Goal: Task Accomplishment & Management: Use online tool/utility

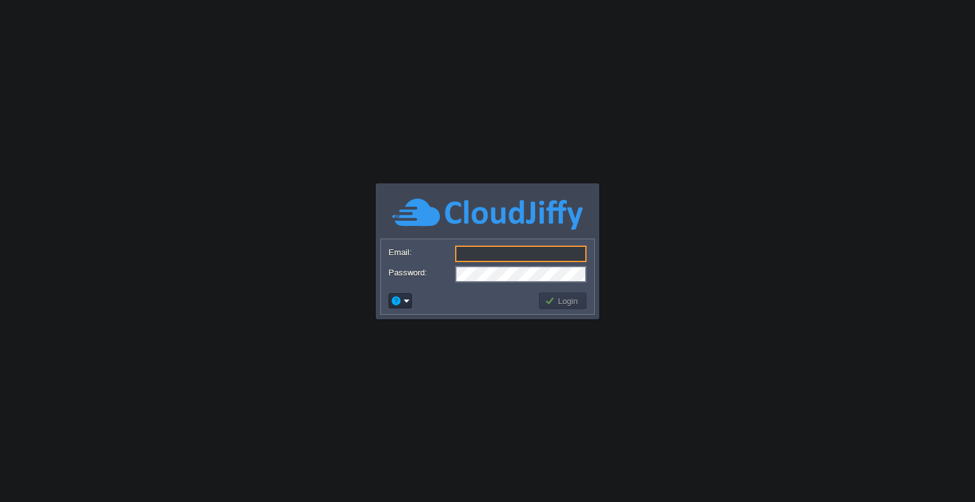
click at [486, 253] on input "Email:" at bounding box center [520, 254] width 131 height 16
type input "[EMAIL_ADDRESS][DOMAIN_NAME]"
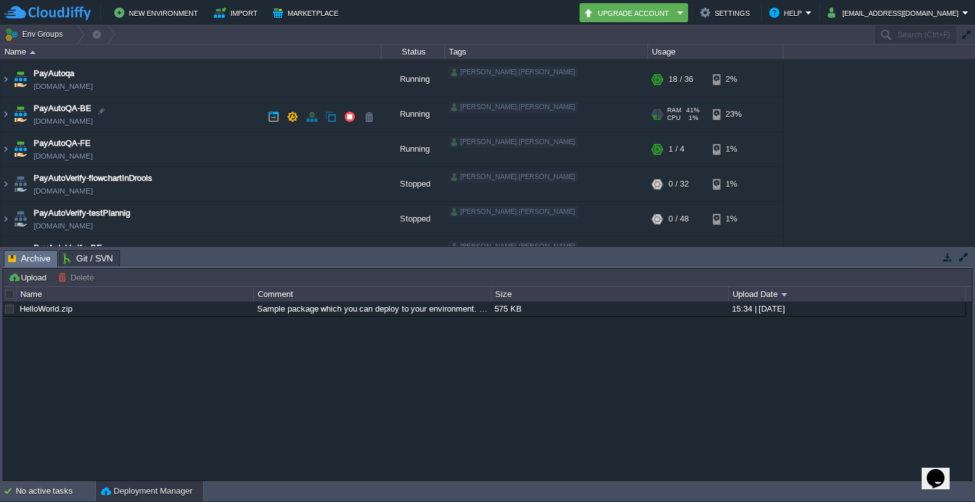
scroll to position [204, 0]
click at [5, 115] on img at bounding box center [6, 116] width 10 height 34
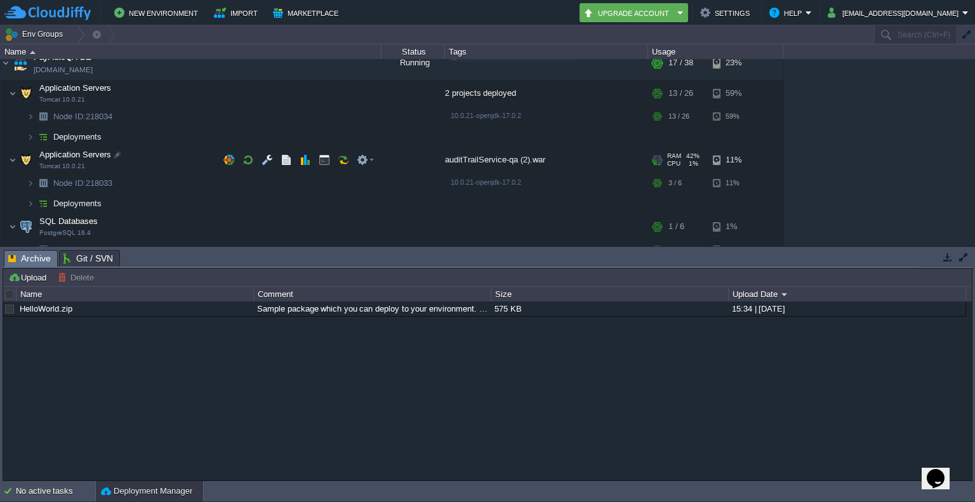
scroll to position [259, 0]
click at [27, 134] on img at bounding box center [31, 136] width 8 height 20
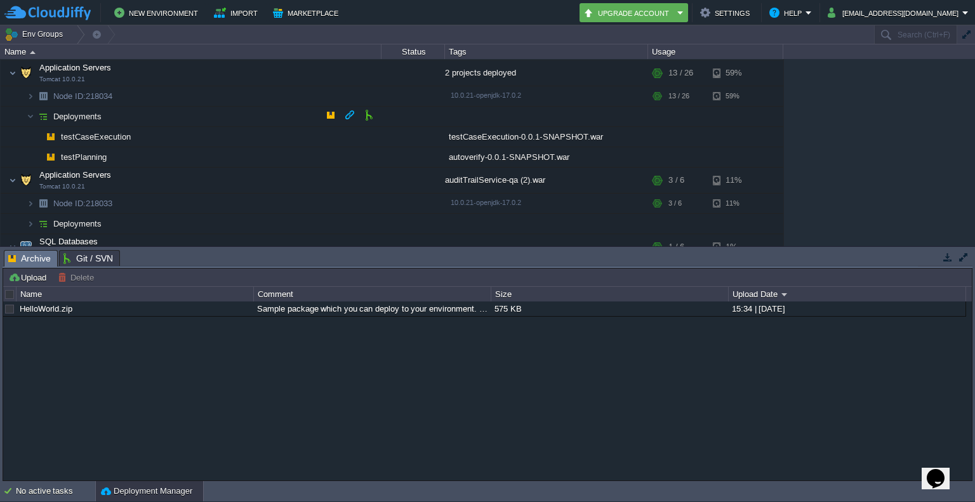
scroll to position [279, 0]
click at [320, 70] on button "button" at bounding box center [324, 70] width 11 height 11
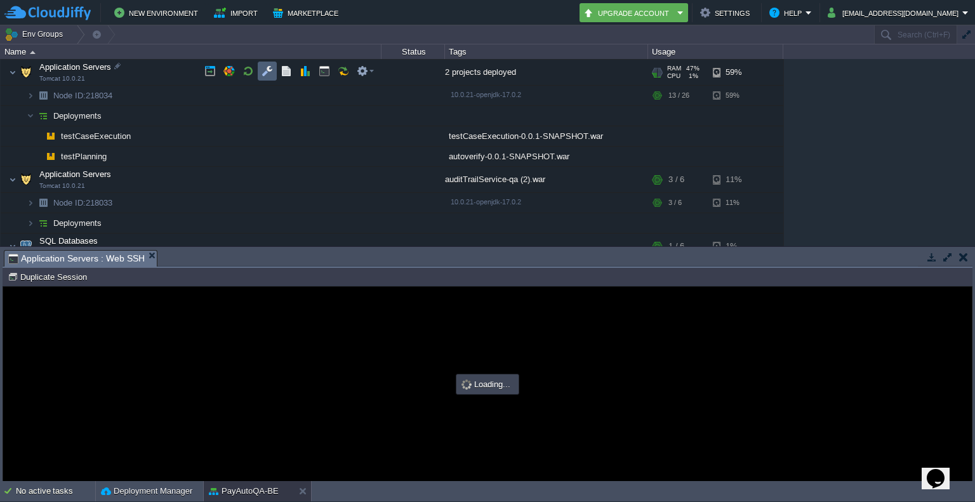
scroll to position [0, 0]
click at [269, 73] on button "button" at bounding box center [266, 70] width 11 height 11
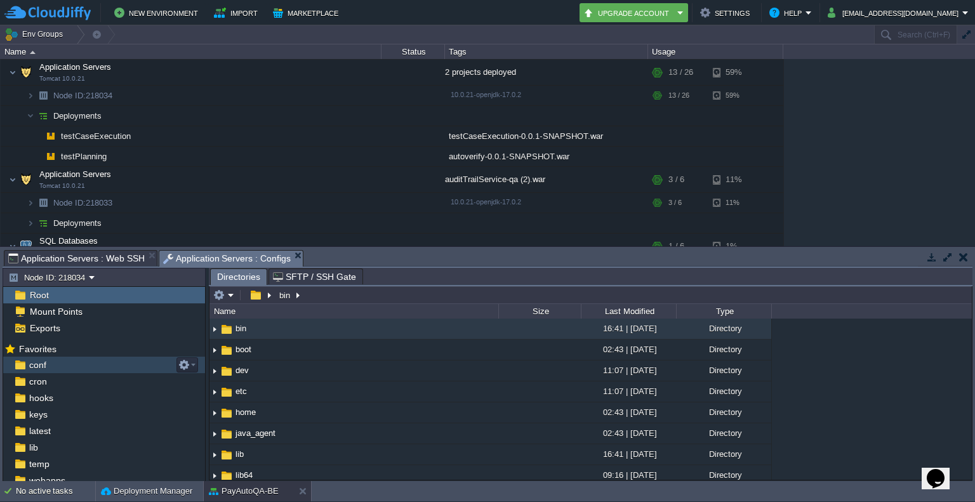
scroll to position [21, 0]
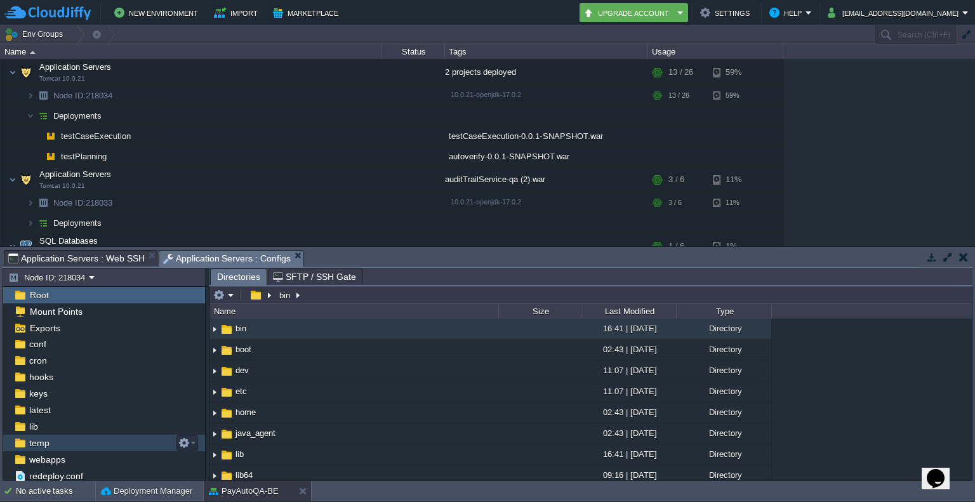
click at [30, 441] on span "temp" at bounding box center [39, 442] width 25 height 11
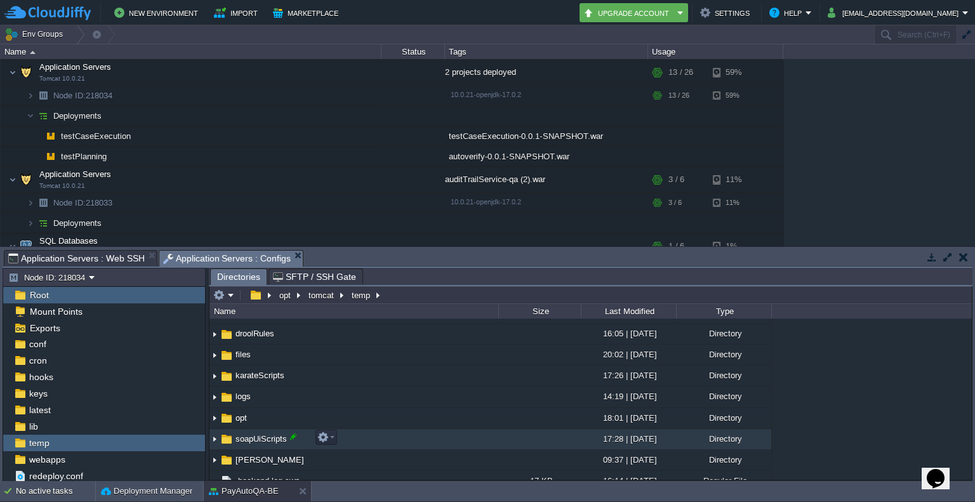
scroll to position [101, 0]
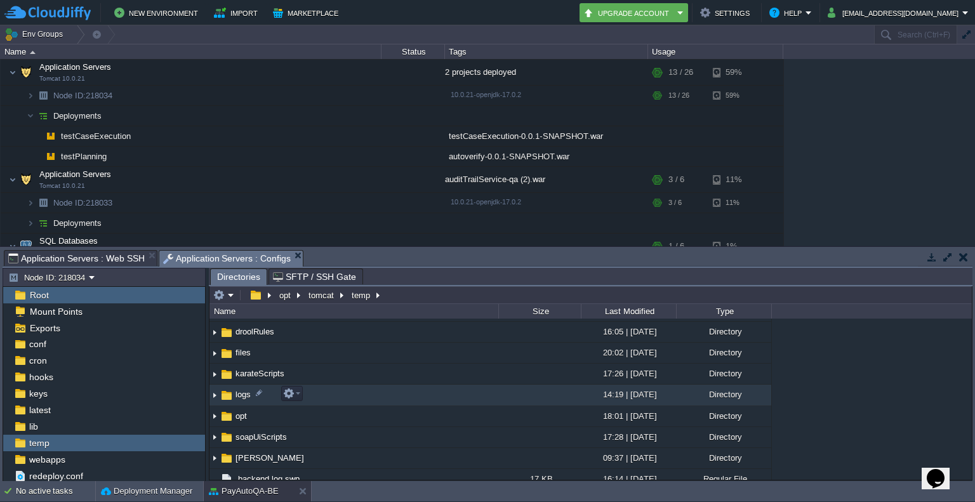
click at [243, 397] on span "logs" at bounding box center [242, 394] width 19 height 11
click at [218, 400] on img at bounding box center [214, 396] width 10 height 20
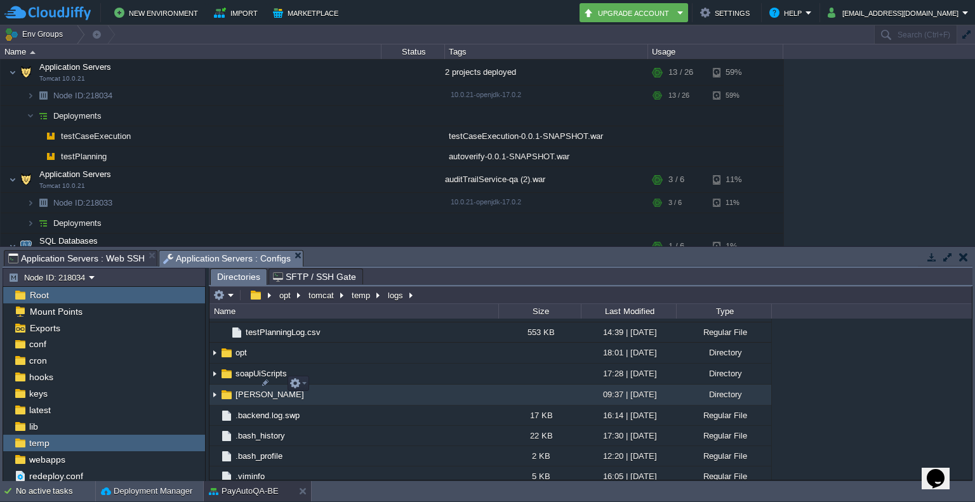
scroll to position [1614, 0]
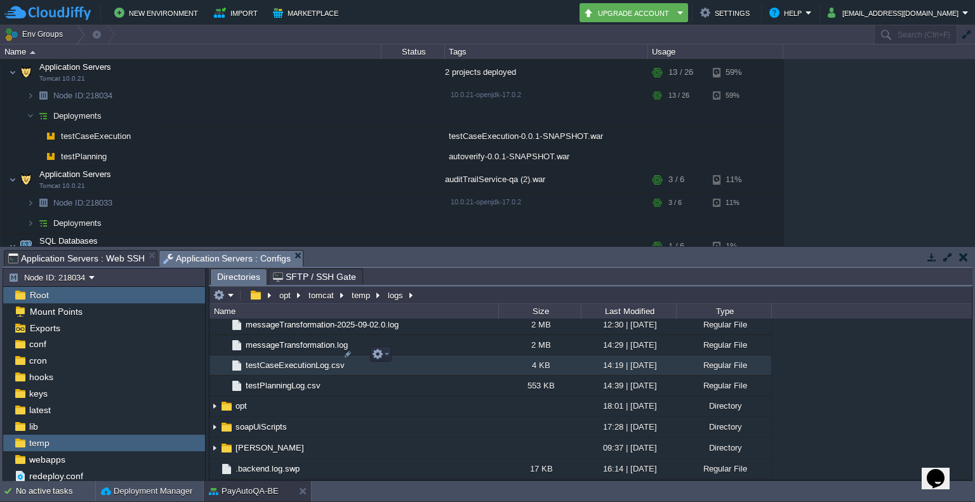
click at [306, 360] on span "testCaseExecutionLog.csv" at bounding box center [295, 365] width 103 height 11
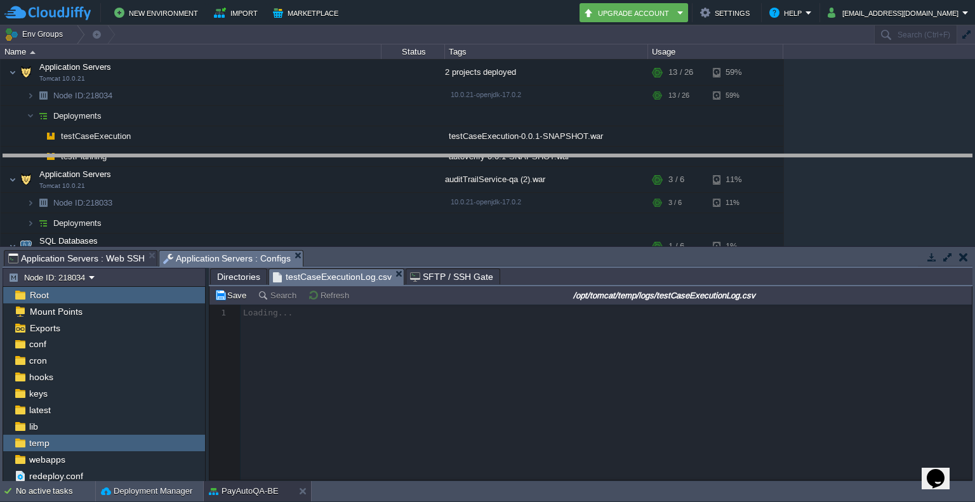
drag, startPoint x: 589, startPoint y: 266, endPoint x: 582, endPoint y: 170, distance: 96.1
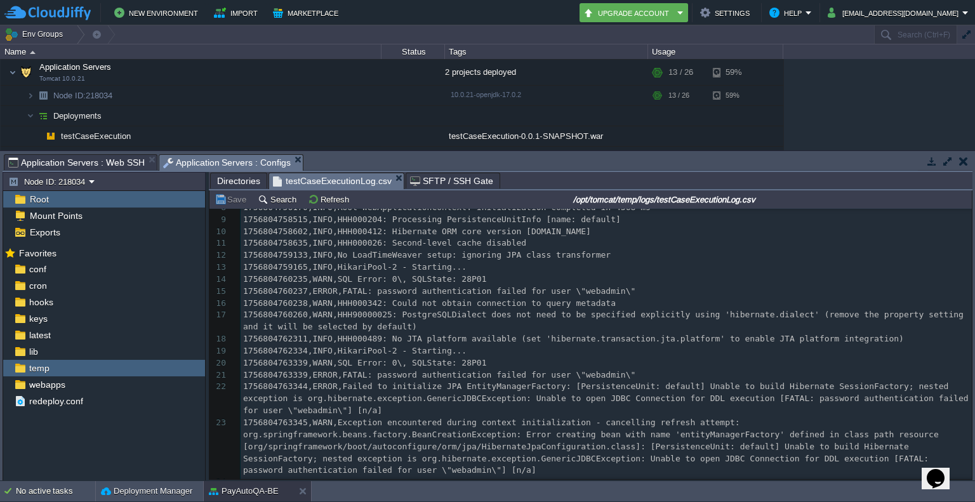
scroll to position [225, 0]
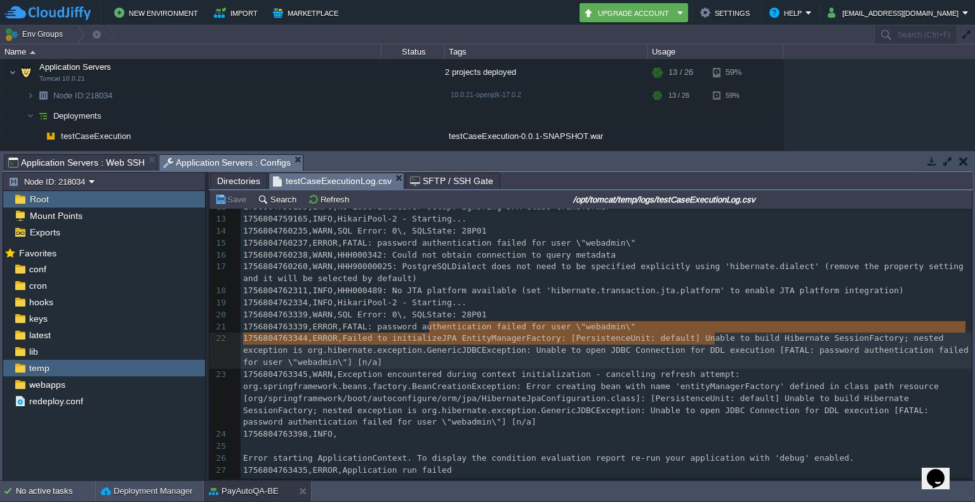
type textarea "JPA EntityManagerFactory: [PersistenceUnit: default] Unable to build Hibernate …"
drag, startPoint x: 430, startPoint y: 325, endPoint x: 709, endPoint y: 348, distance: 280.1
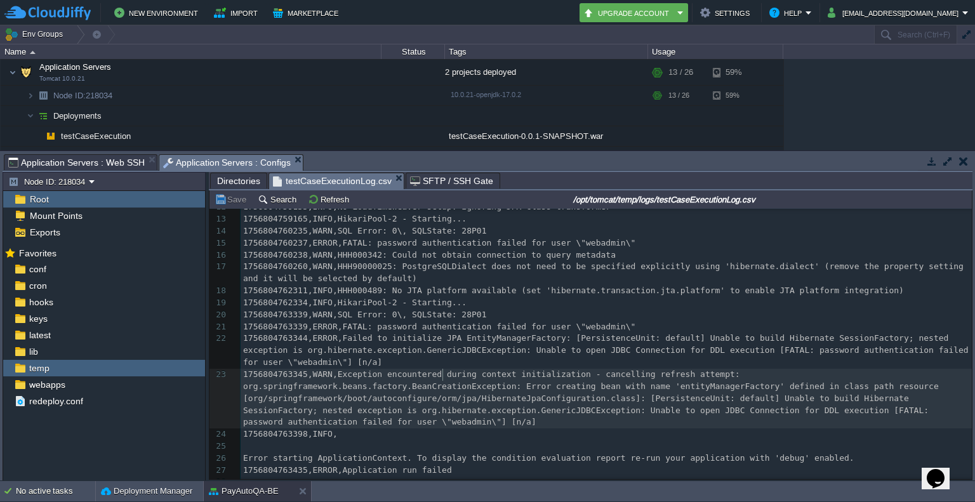
click at [441, 374] on span "1756804763345,WARN,Exception encountered during context initialization - cancel…" at bounding box center [593, 397] width 700 height 57
type textarea "entityManagerFactory"
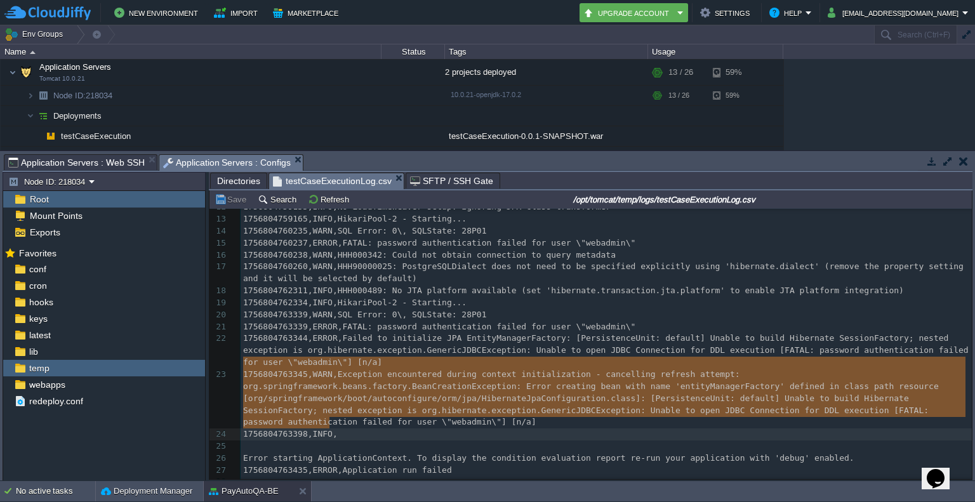
type textarea "1756804763345,WARN,Exception encountered during context initialization - cancel…"
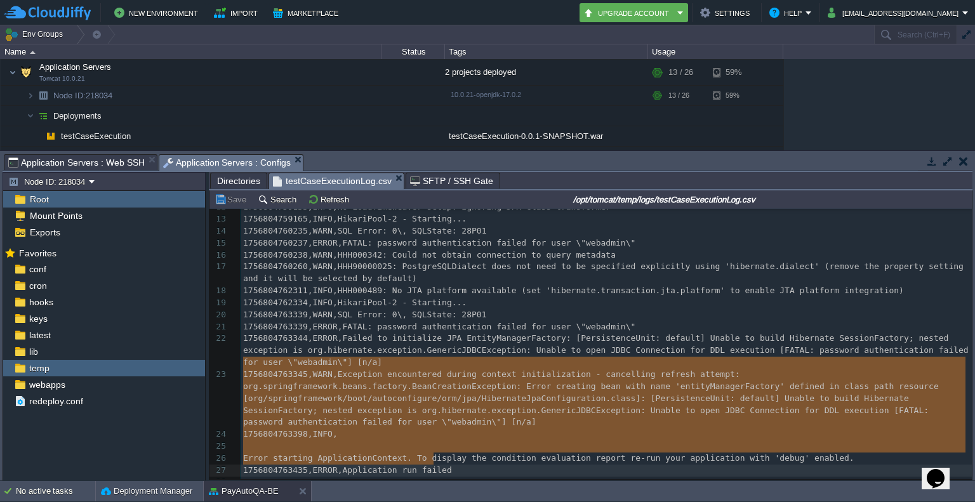
drag, startPoint x: 244, startPoint y: 361, endPoint x: 447, endPoint y: 462, distance: 226.7
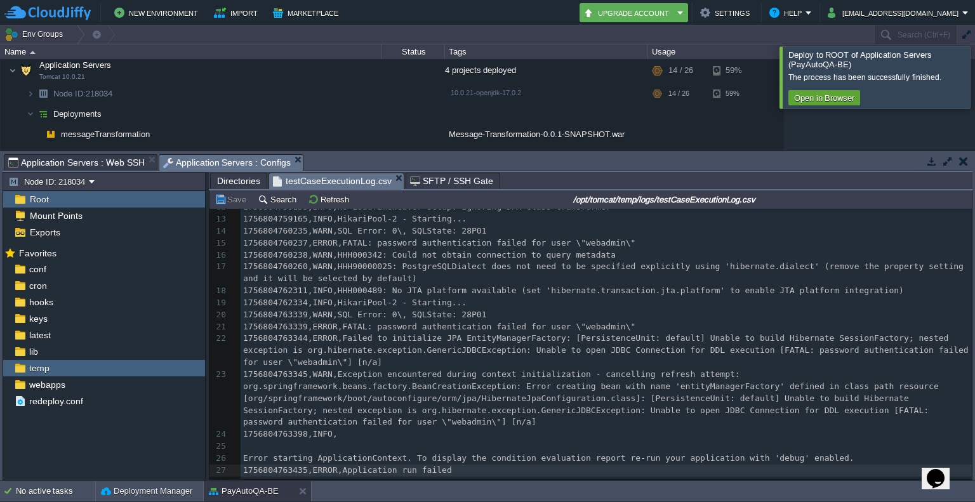
scroll to position [280, 0]
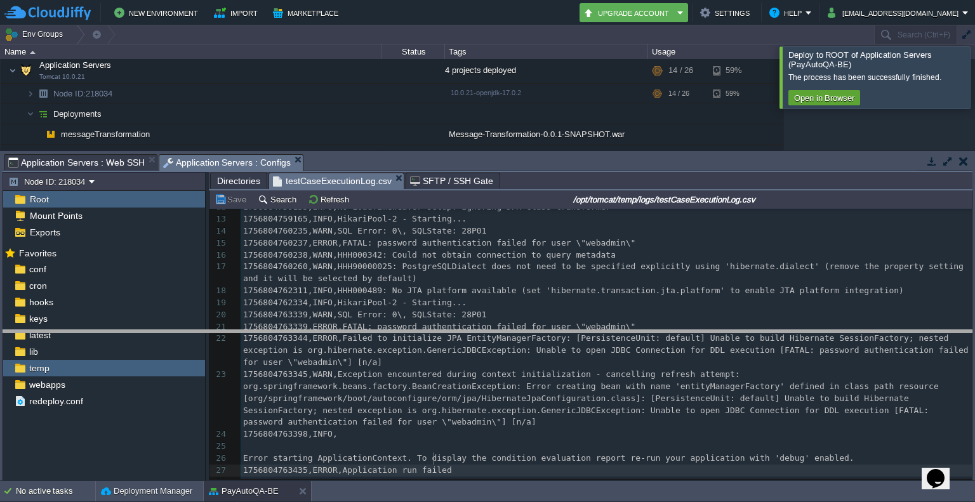
drag, startPoint x: 355, startPoint y: 157, endPoint x: 353, endPoint y: 332, distance: 175.8
click at [353, 332] on body "New Environment Import Marketplace Bonus ₹0.00 Upgrade Account Settings Help [E…" at bounding box center [487, 251] width 975 height 502
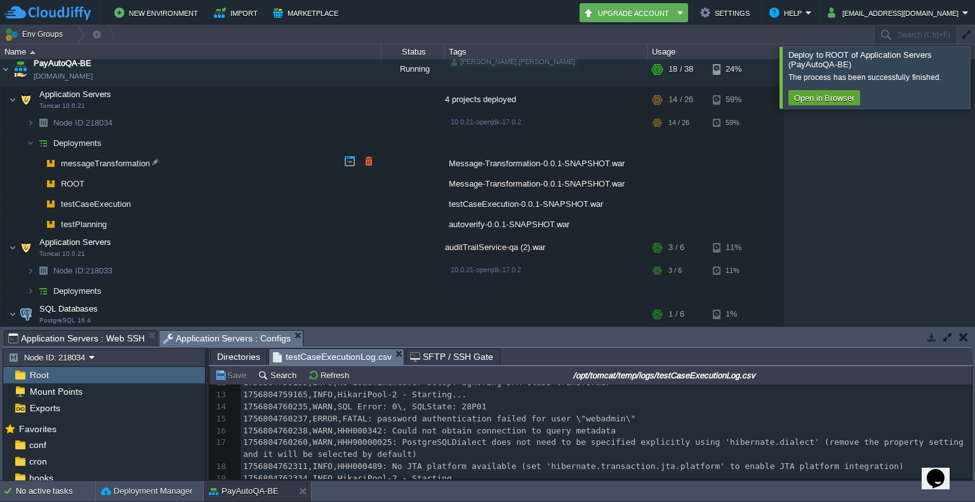
scroll to position [255, 0]
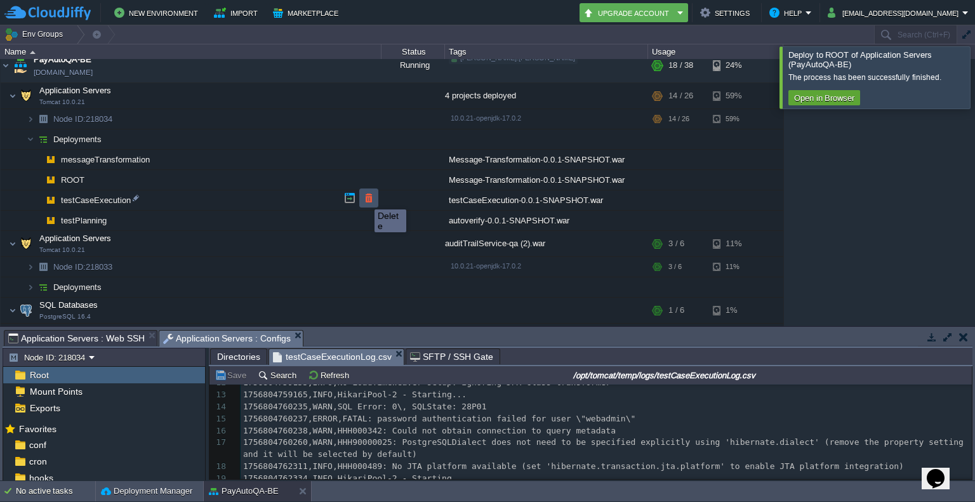
click at [365, 198] on button "button" at bounding box center [368, 197] width 11 height 11
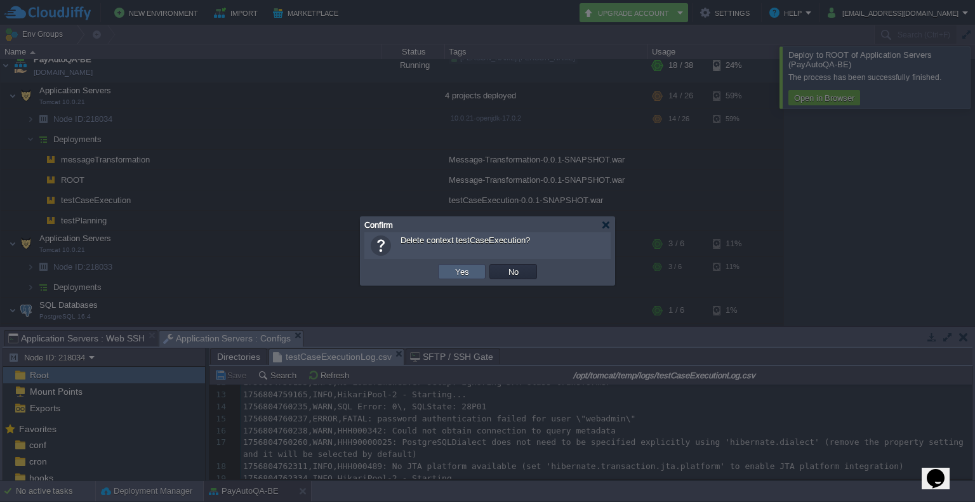
click at [471, 273] on td "Yes" at bounding box center [462, 271] width 48 height 15
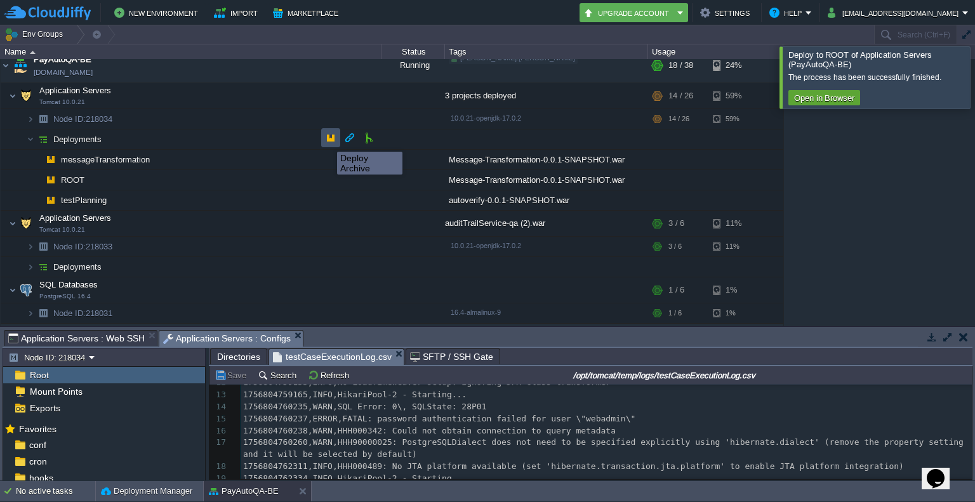
click at [327, 140] on button "button" at bounding box center [330, 137] width 11 height 11
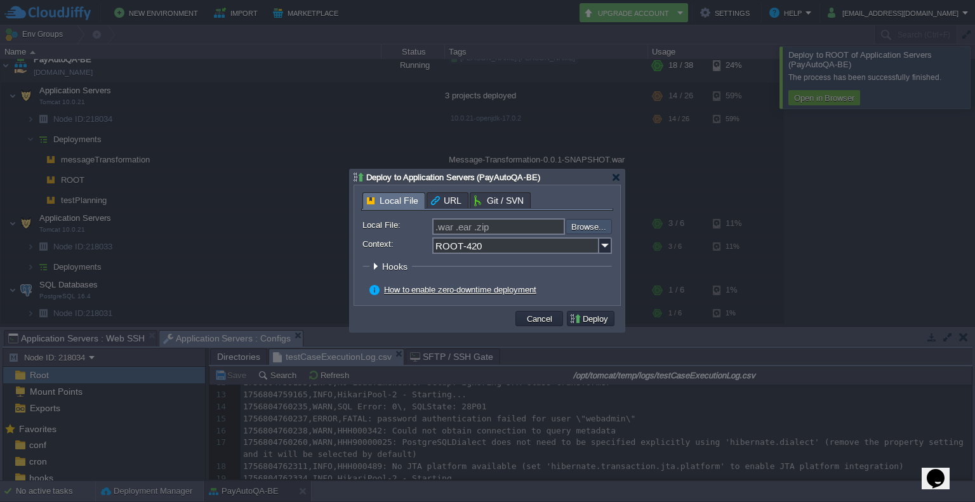
click at [576, 227] on input "file" at bounding box center [531, 226] width 161 height 15
type input "C:\fakepath\testCaseExecution-0.0.1-SNAPSHOT.war"
type input "testCaseExecution-0.0.1-SNAPSHOT.war"
drag, startPoint x: 485, startPoint y: 245, endPoint x: 417, endPoint y: 246, distance: 68.5
click at [417, 246] on div "Context: ROOT-420" at bounding box center [486, 245] width 249 height 16
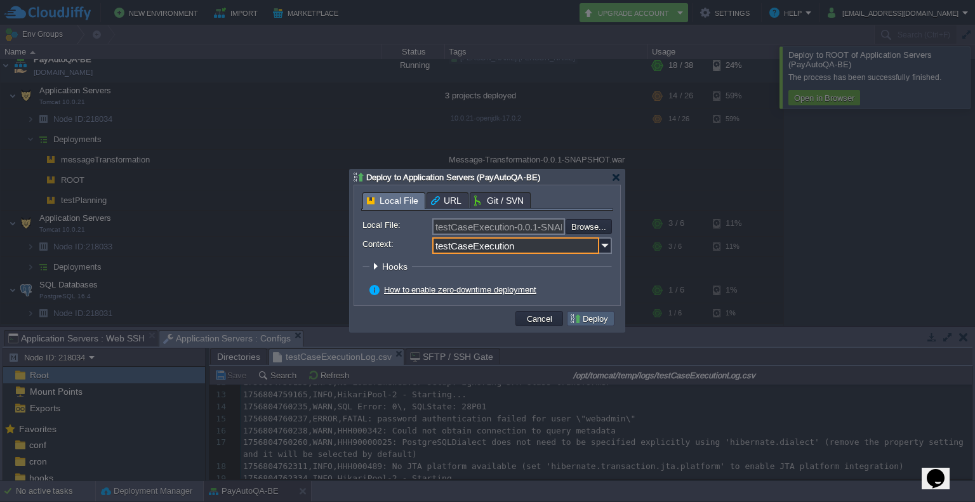
type input "testCaseExecution"
click at [574, 317] on button "Deploy" at bounding box center [590, 318] width 43 height 11
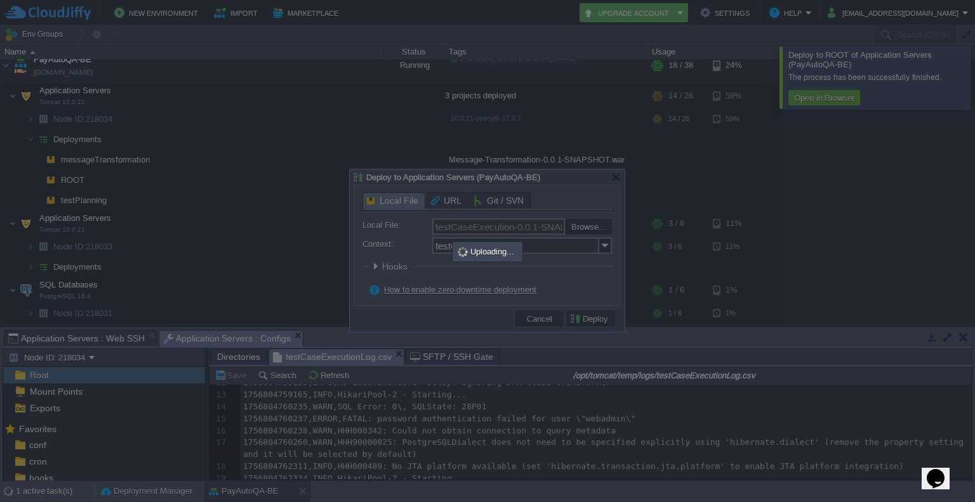
click at [530, 171] on div at bounding box center [487, 250] width 275 height 162
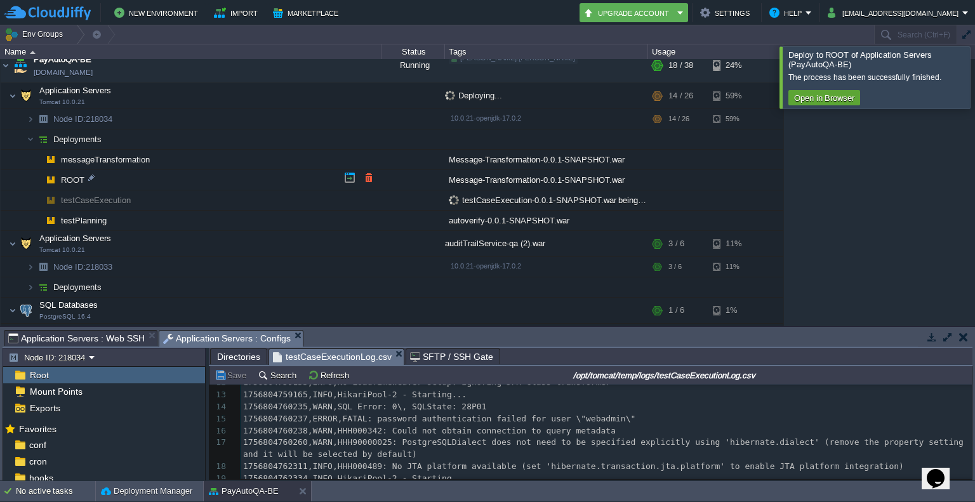
scroll to position [0, 0]
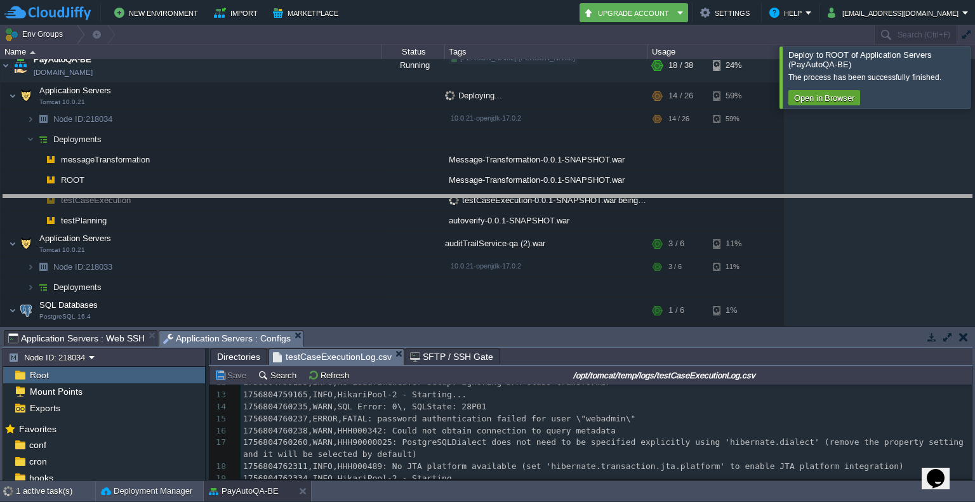
drag, startPoint x: 565, startPoint y: 343, endPoint x: 578, endPoint y: 206, distance: 138.3
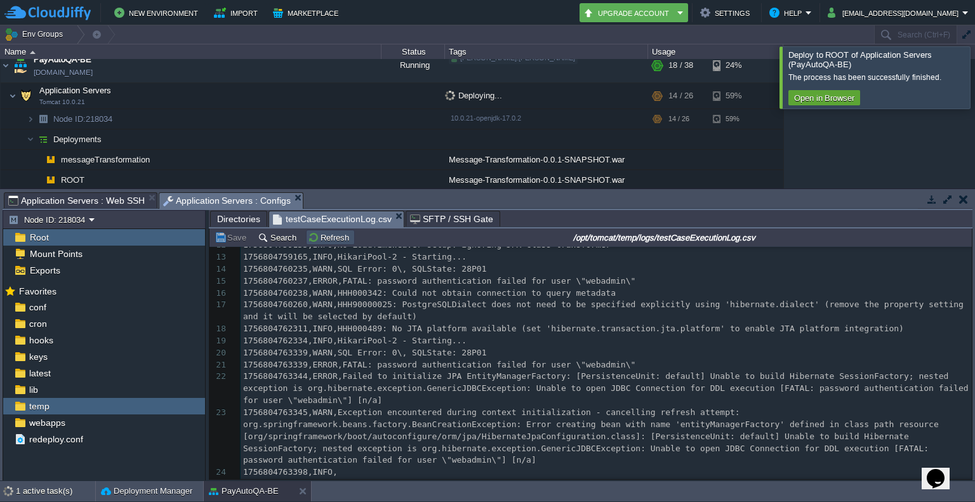
click at [308, 240] on button "Refresh" at bounding box center [330, 237] width 45 height 11
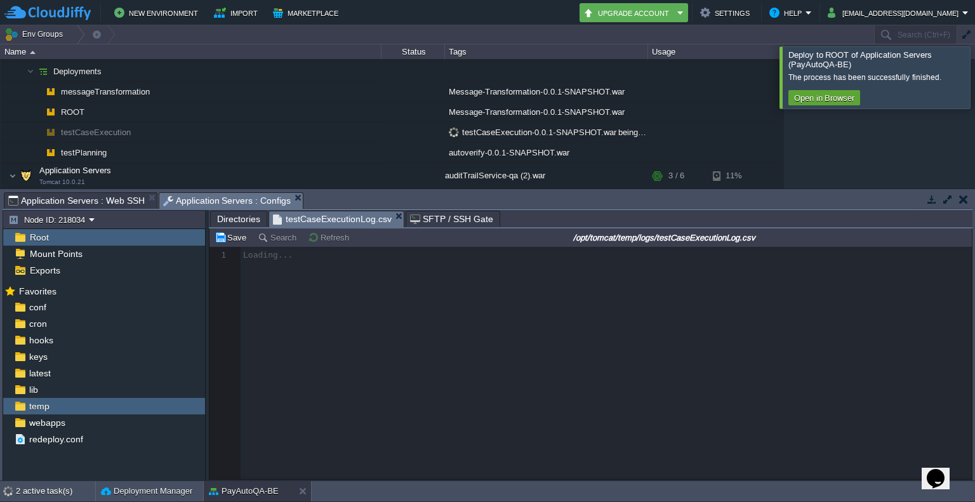
scroll to position [286, 0]
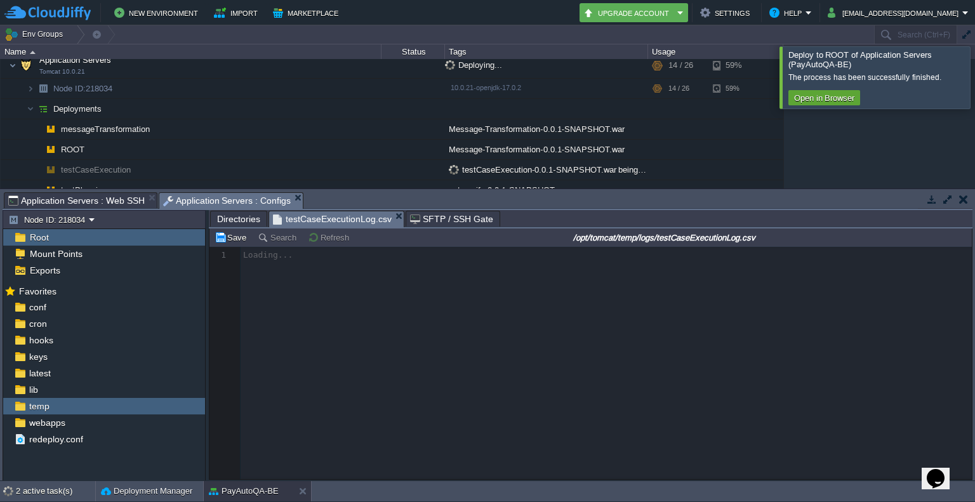
click at [974, 75] on div at bounding box center [990, 77] width 0 height 62
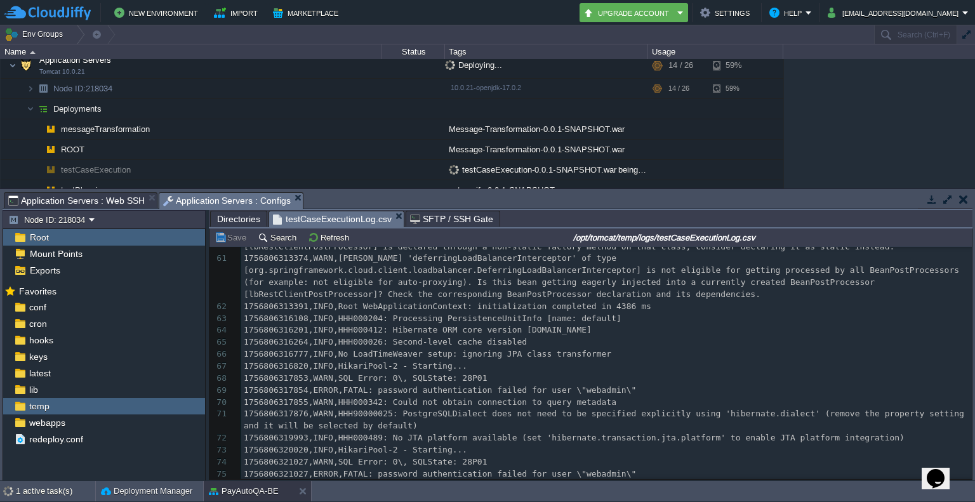
scroll to position [0, 0]
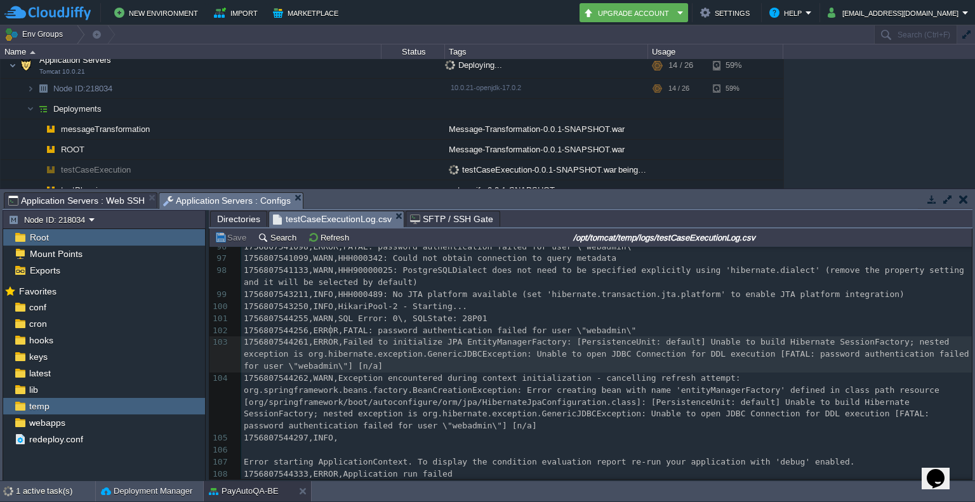
click at [331, 324] on div "109 1756804751692,INFO,Starting ServletInitializer v0.0.1-SNAPSHOT using Java 1…" at bounding box center [606, 127] width 730 height 729
type textarea "-"
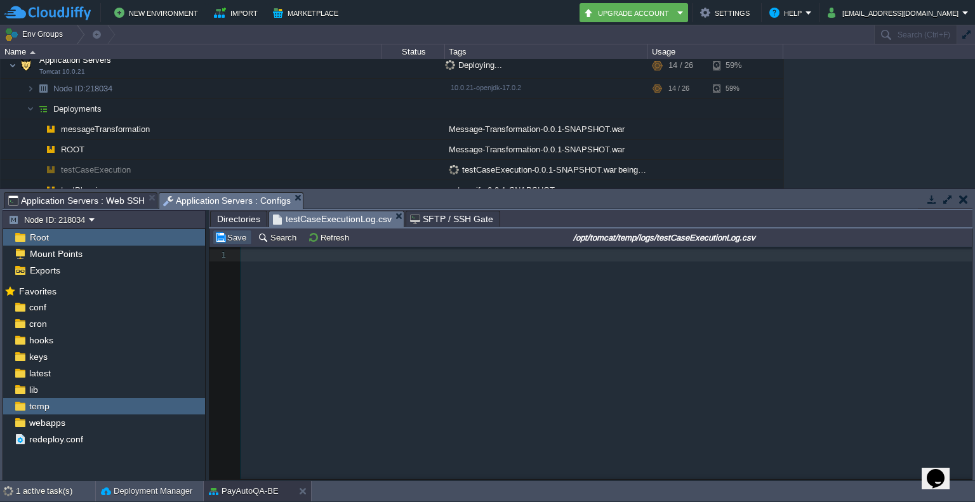
click at [230, 233] on button "Save" at bounding box center [232, 237] width 36 height 11
click at [316, 243] on button "Refresh" at bounding box center [330, 237] width 45 height 11
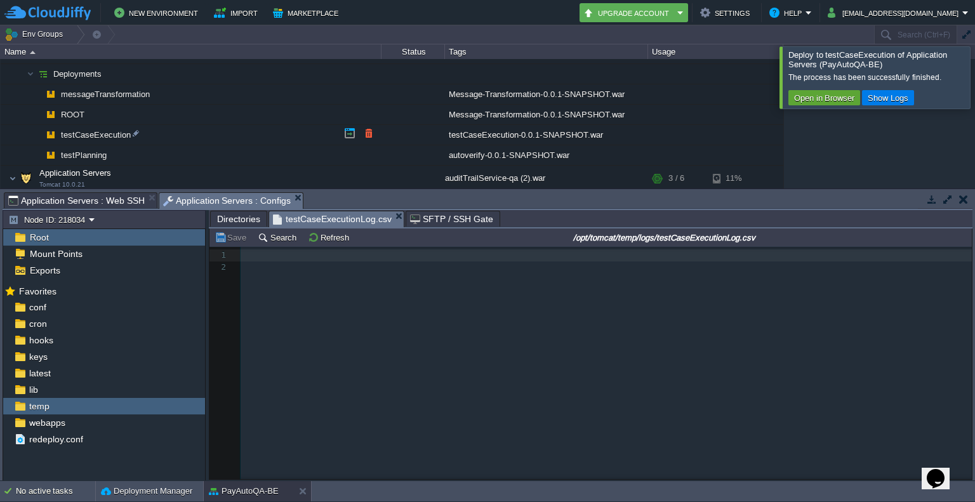
scroll to position [321, 0]
click at [974, 81] on div at bounding box center [990, 77] width 0 height 62
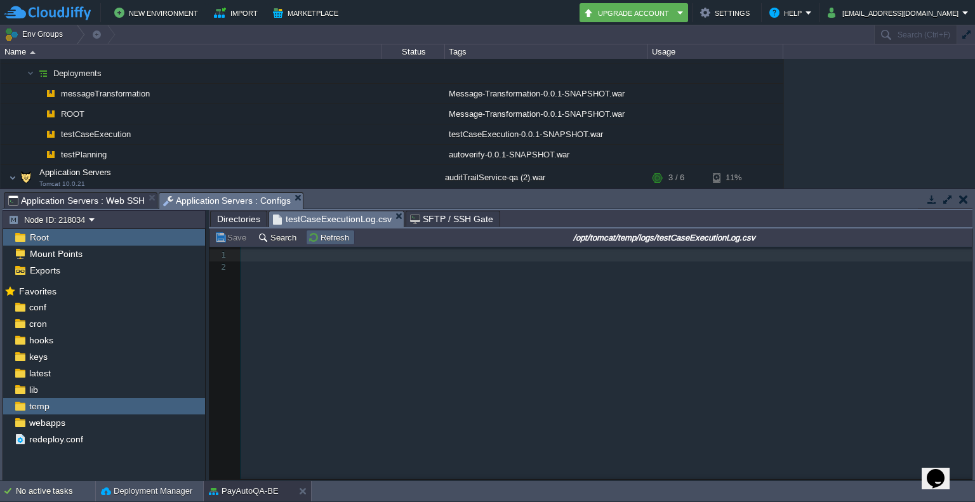
click at [329, 245] on td "Refresh" at bounding box center [330, 237] width 49 height 15
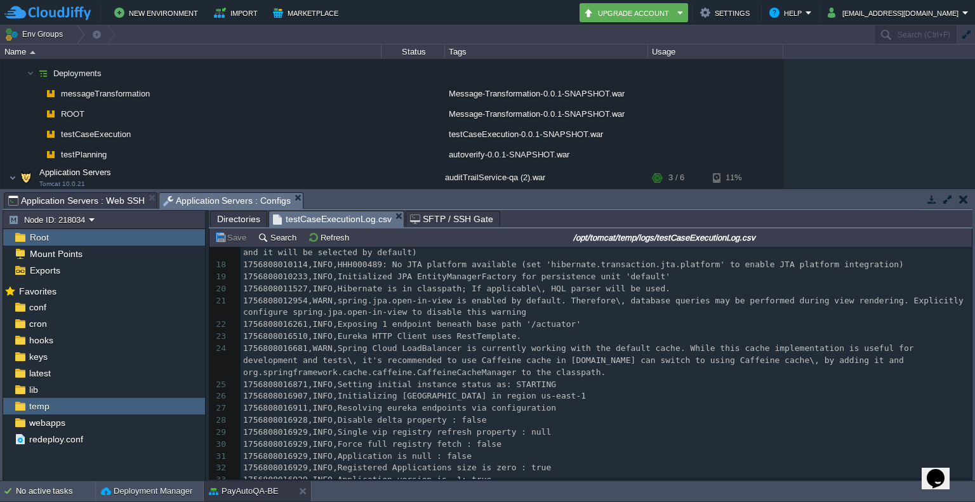
scroll to position [645, 0]
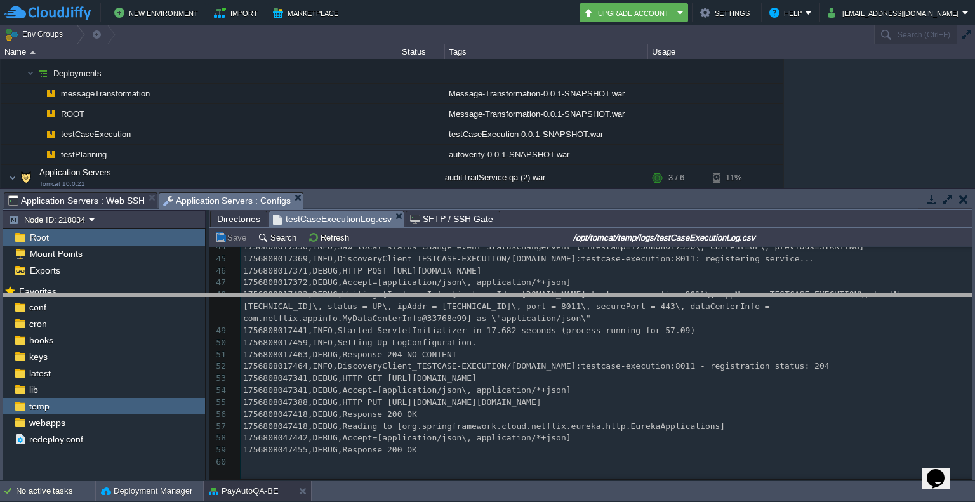
drag, startPoint x: 590, startPoint y: 194, endPoint x: 601, endPoint y: 295, distance: 102.1
click at [601, 295] on body "New Environment Import Marketplace Bonus ₹0.00 Upgrade Account Settings Help [E…" at bounding box center [487, 251] width 975 height 502
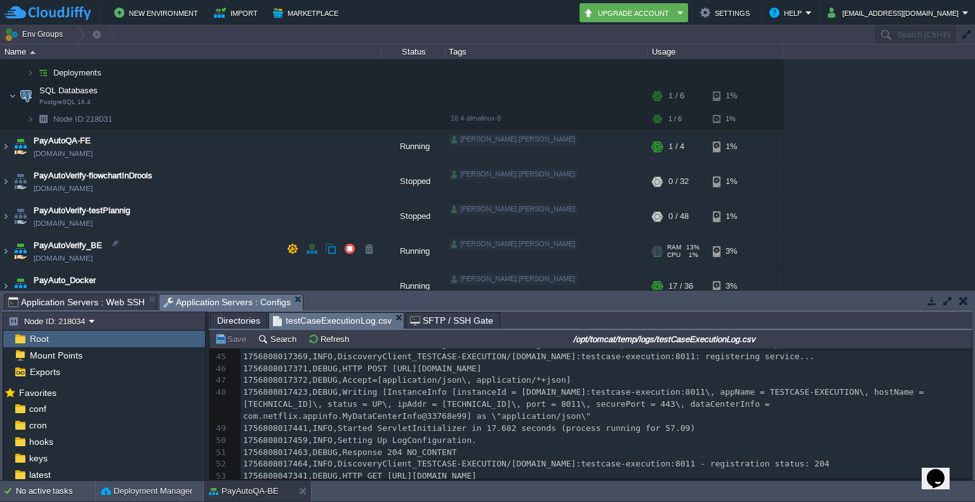
scroll to position [480, 0]
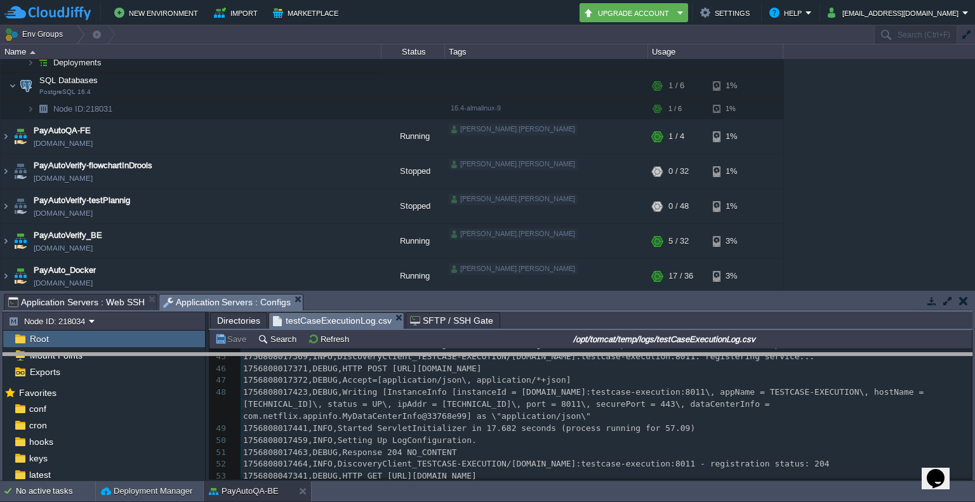
drag, startPoint x: 373, startPoint y: 302, endPoint x: 369, endPoint y: 360, distance: 57.9
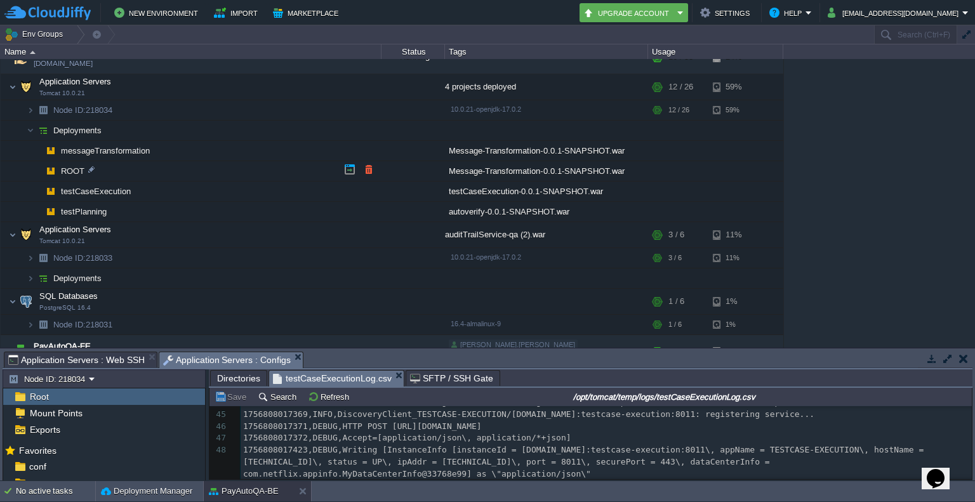
scroll to position [226, 0]
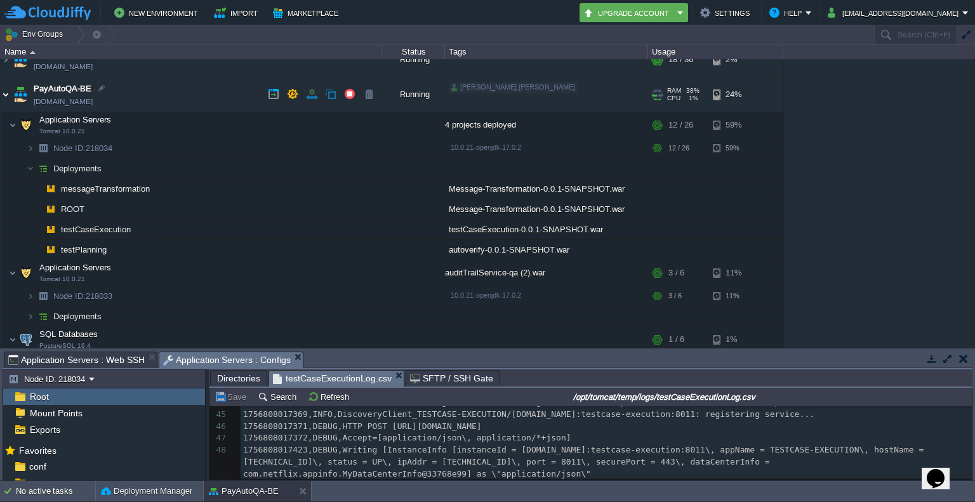
click at [5, 93] on img at bounding box center [6, 94] width 10 height 34
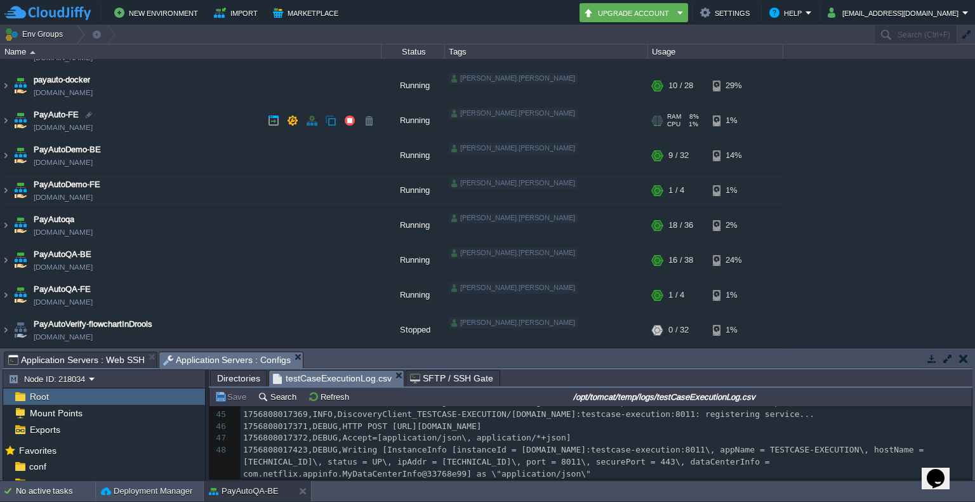
scroll to position [59, 0]
click at [3, 157] on img at bounding box center [6, 157] width 10 height 34
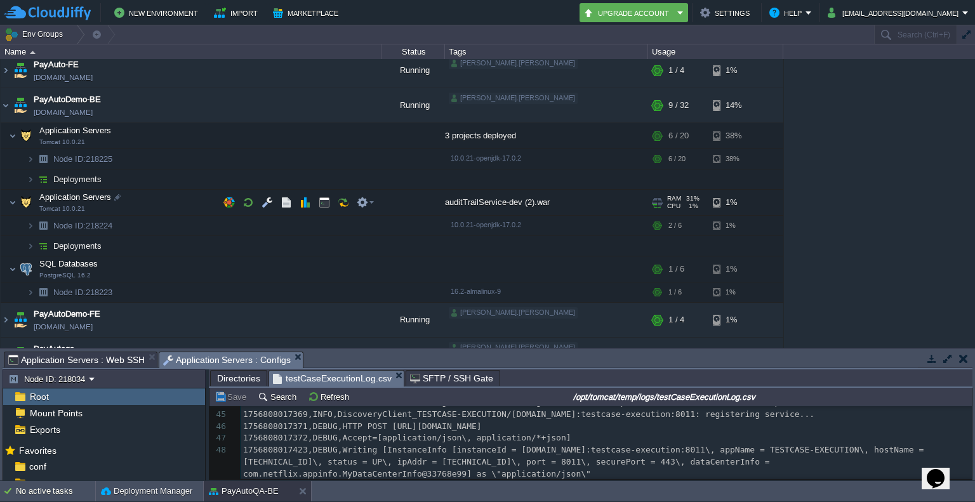
scroll to position [110, 0]
click at [32, 177] on img at bounding box center [31, 180] width 8 height 20
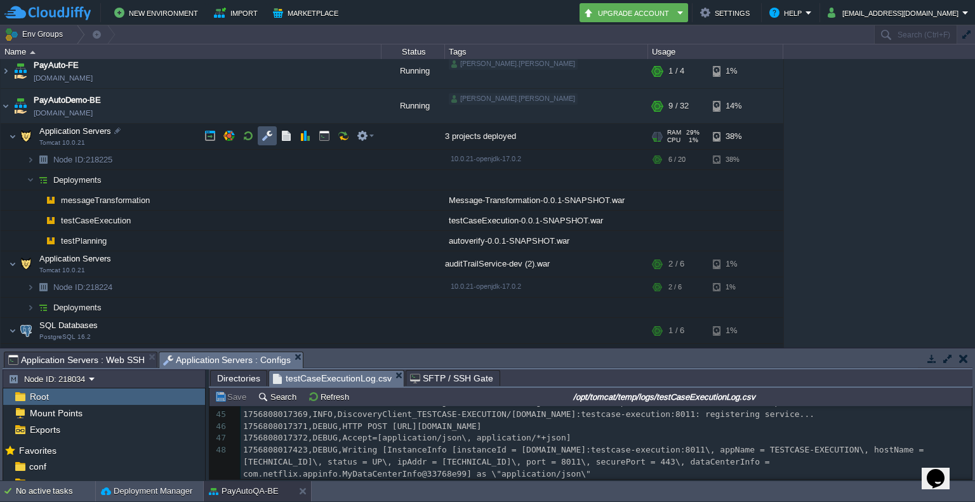
click at [263, 130] on button "button" at bounding box center [266, 135] width 11 height 11
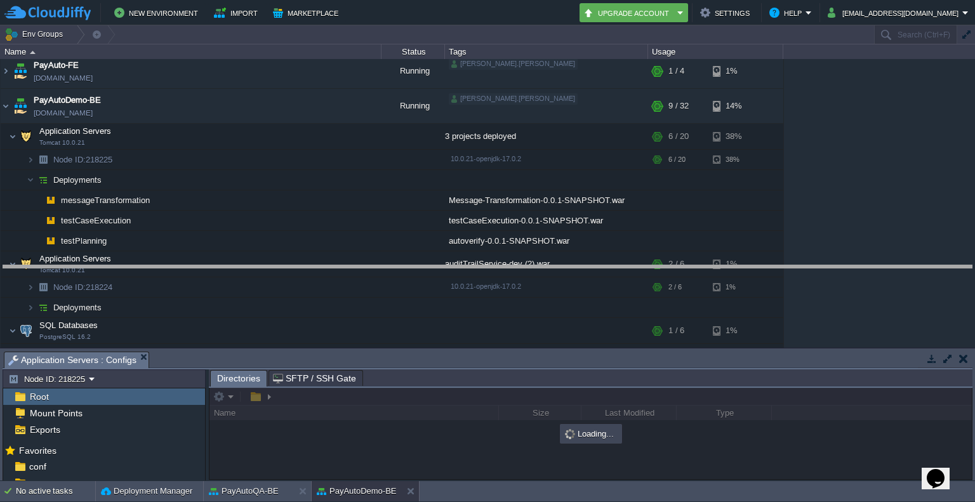
drag, startPoint x: 475, startPoint y: 352, endPoint x: 504, endPoint y: 266, distance: 90.9
click at [504, 266] on body "New Environment Import Marketplace Bonus ₹0.00 Upgrade Account Settings Help [E…" at bounding box center [487, 251] width 975 height 502
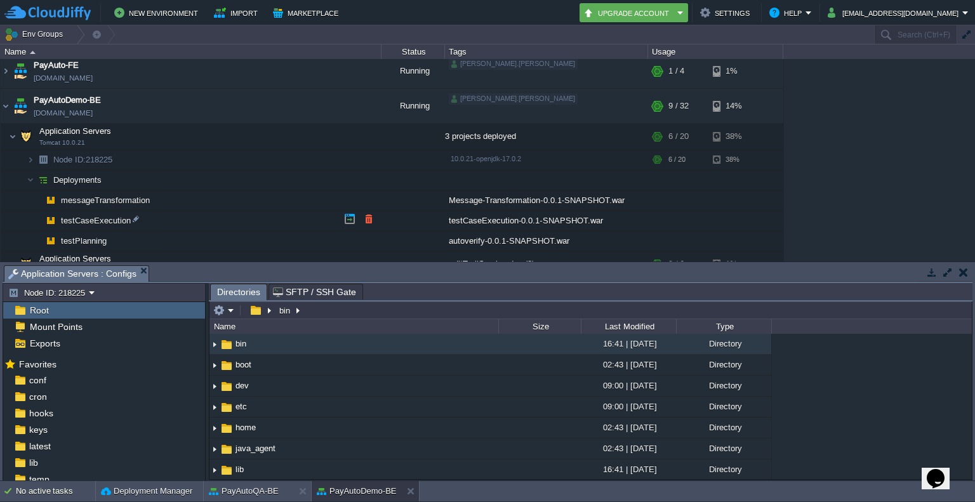
scroll to position [145, 0]
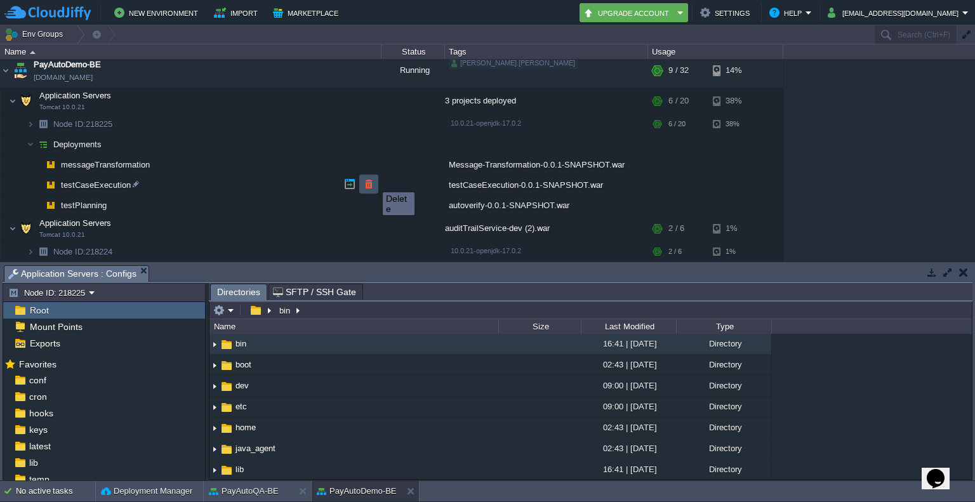
click at [373, 181] on button "button" at bounding box center [368, 183] width 11 height 11
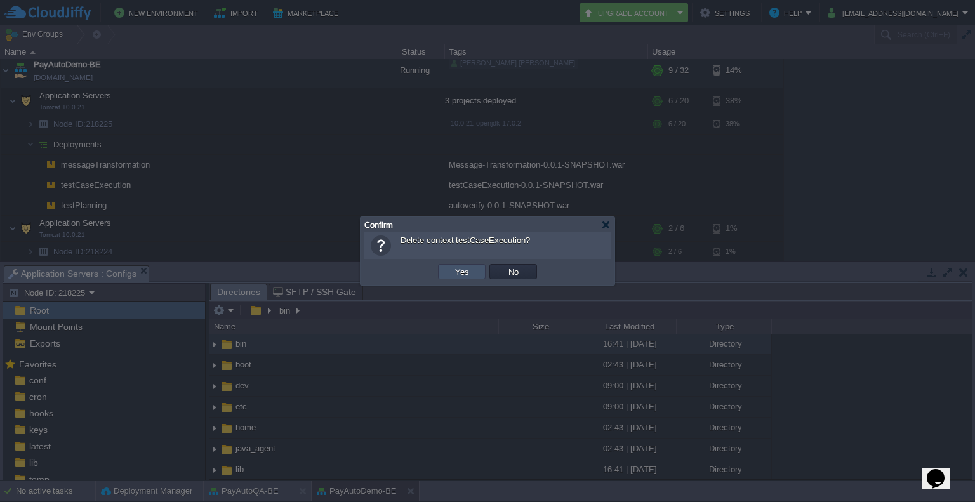
click at [461, 271] on button "Yes" at bounding box center [462, 271] width 22 height 11
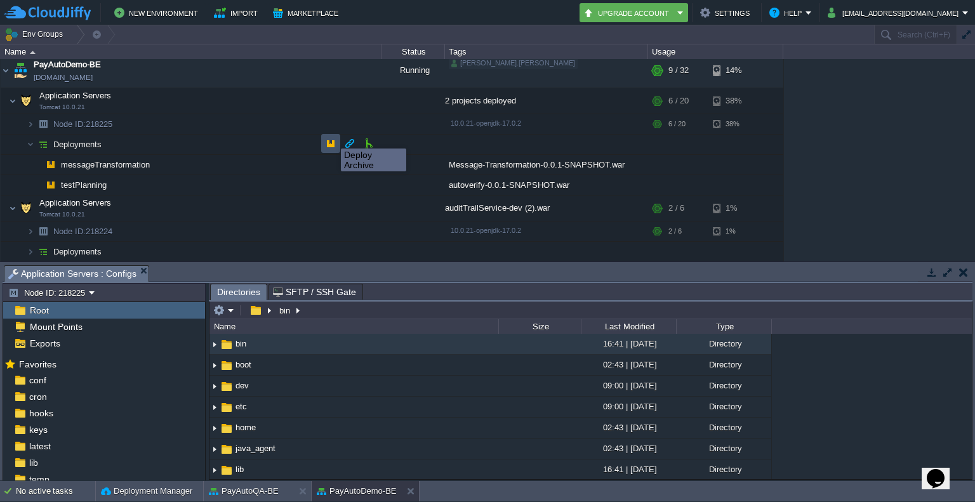
click at [331, 138] on button "button" at bounding box center [330, 143] width 11 height 11
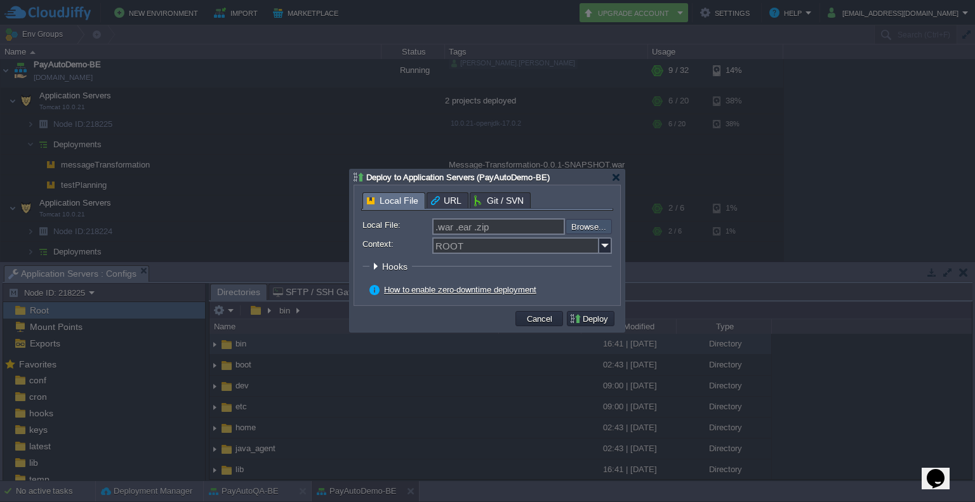
click at [573, 226] on input "file" at bounding box center [531, 226] width 161 height 15
type input "C:\fakepath\testCaseExecution-dev-0.0.1-SNAPSHOT (2).war"
type input "testCaseExecution-dev-0.0.1-SNAPSHOT (2).war"
click at [456, 244] on input "Context:" at bounding box center [515, 245] width 167 height 16
type input "testCaseExecution"
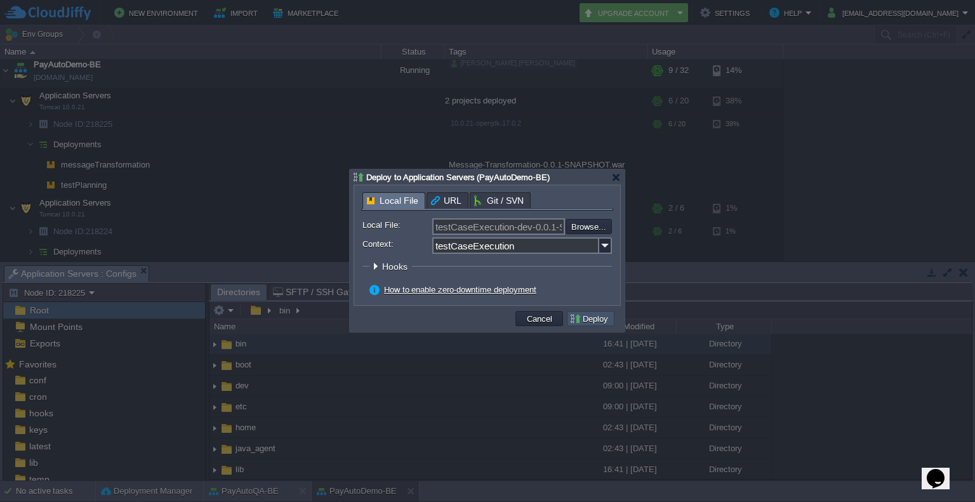
click at [589, 320] on button "Deploy" at bounding box center [590, 318] width 43 height 11
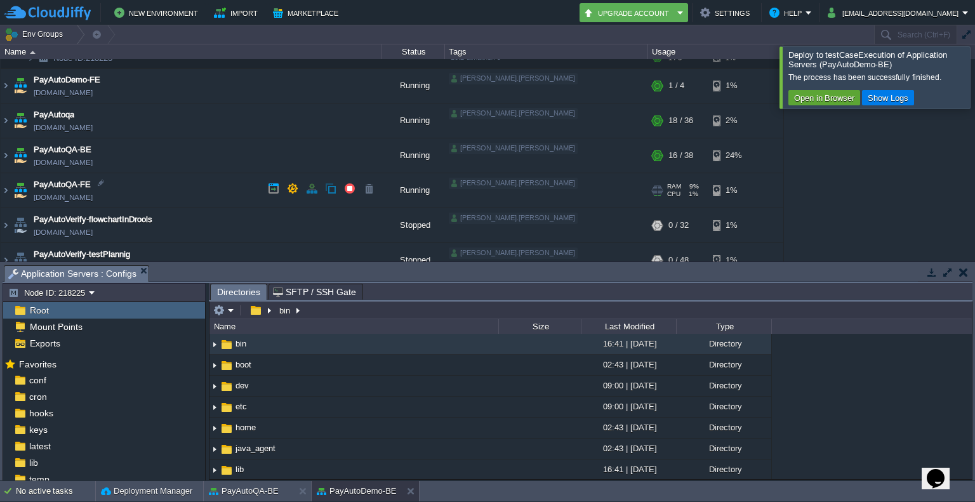
scroll to position [408, 0]
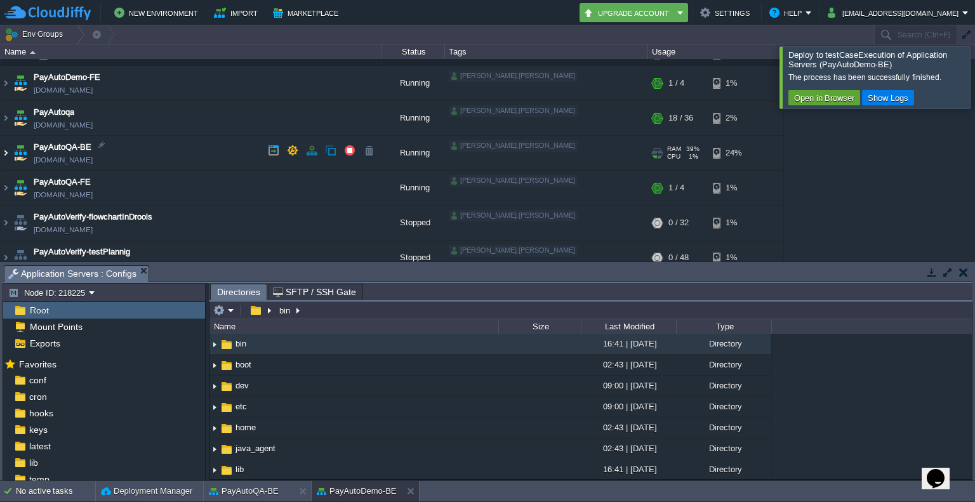
click at [6, 148] on img at bounding box center [6, 153] width 10 height 34
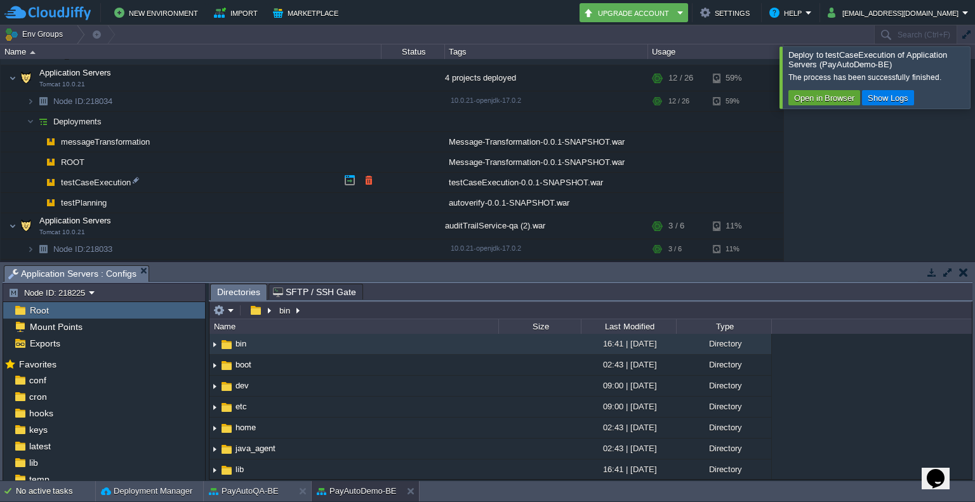
scroll to position [513, 0]
